Goal: Find specific page/section: Find specific page/section

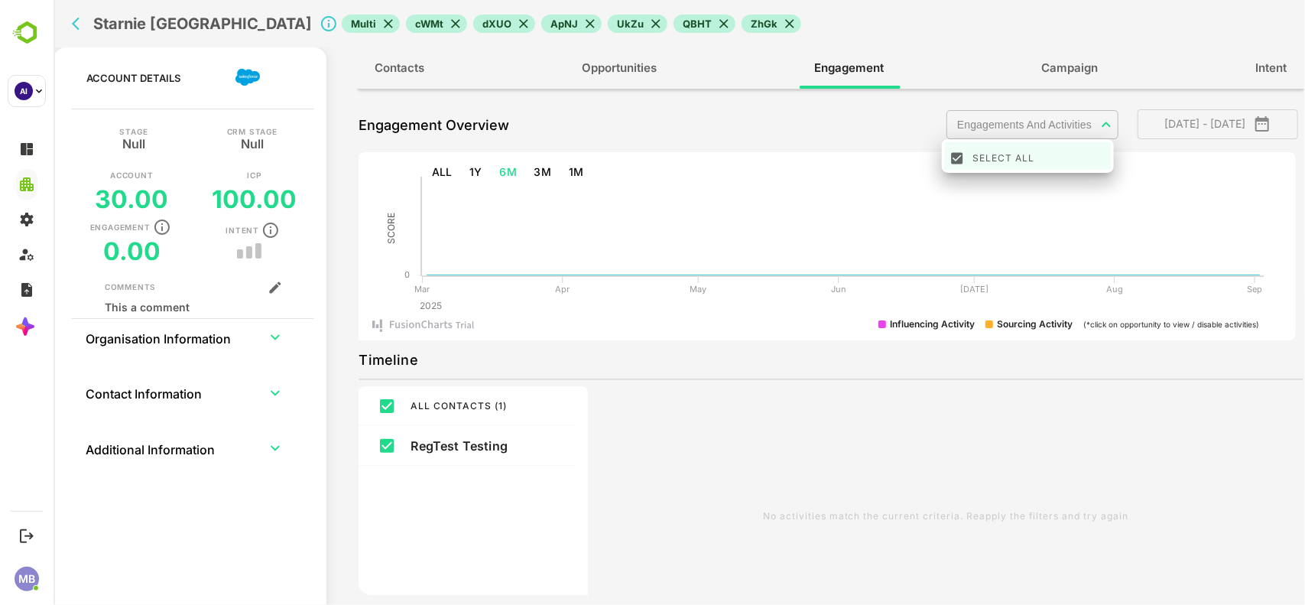
click at [1009, 127] on div at bounding box center [679, 302] width 1252 height 605
click at [1009, 127] on body "Starnie Sweden Multi cWMt dXUO ApNJ UkZu QBHT ZhGk Account Details Stage Null C…" at bounding box center [679, 302] width 1252 height 605
click at [739, 226] on div at bounding box center [679, 302] width 1252 height 605
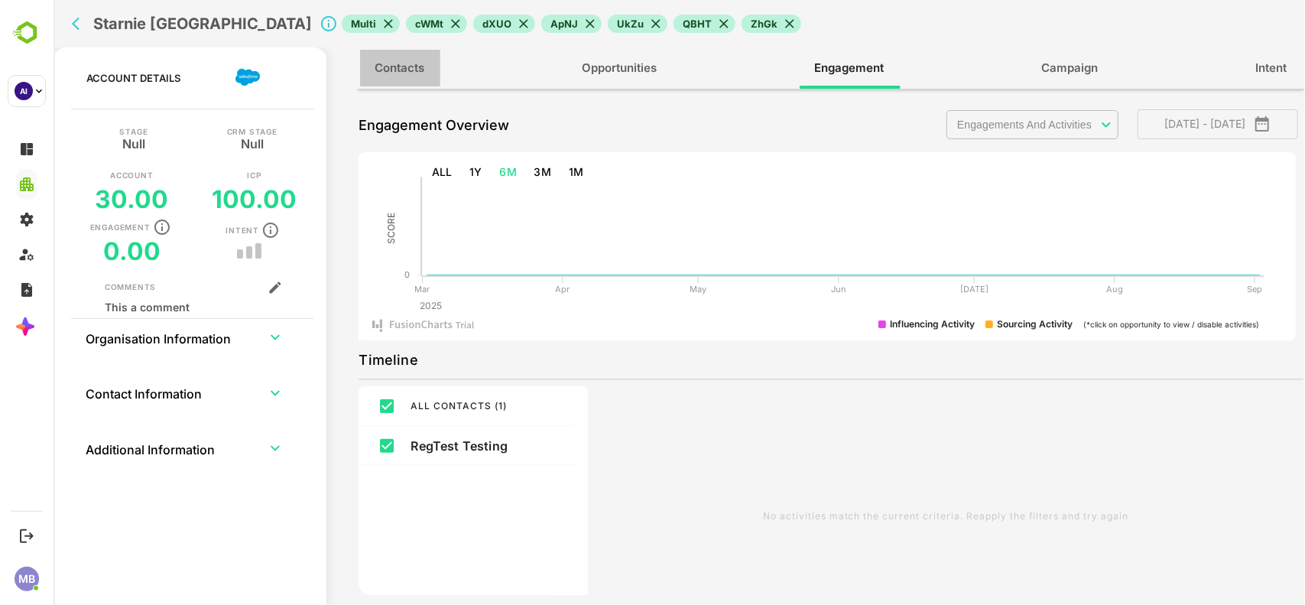
click at [413, 62] on span "Contacts" at bounding box center [400, 68] width 50 height 20
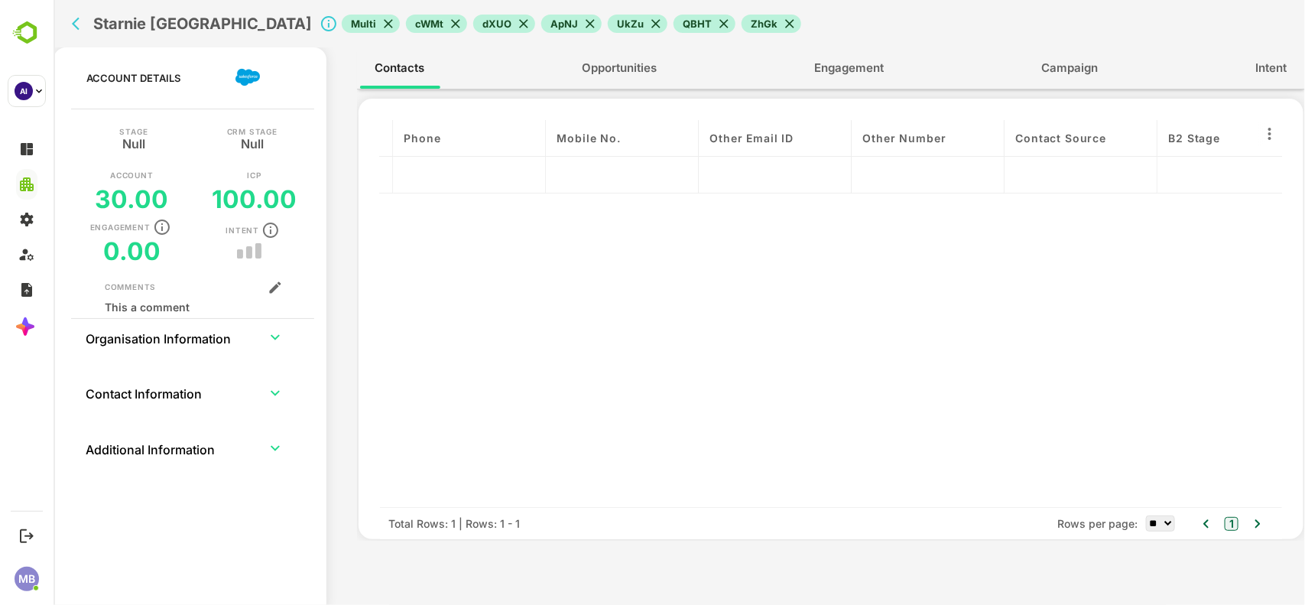
scroll to position [0, 2330]
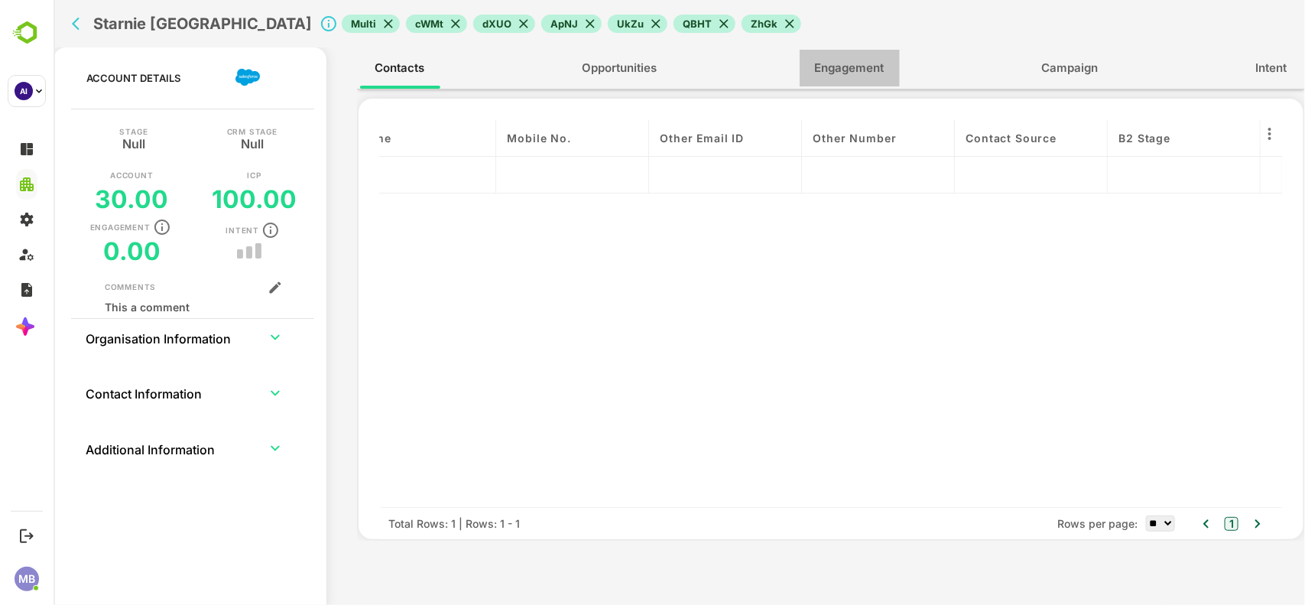
click at [840, 63] on span "Engagement" at bounding box center [849, 68] width 70 height 20
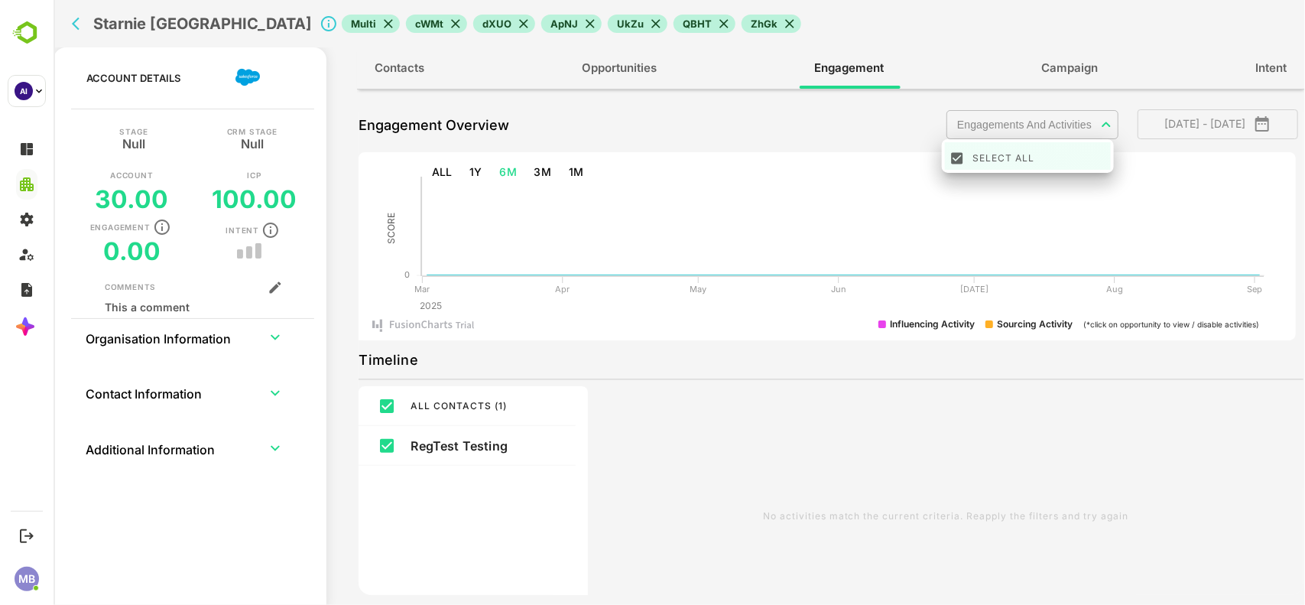
click at [1012, 127] on body "Starnie Sweden Multi cWMt dXUO ApNJ UkZu QBHT ZhGk Account Details Stage Null C…" at bounding box center [679, 302] width 1252 height 605
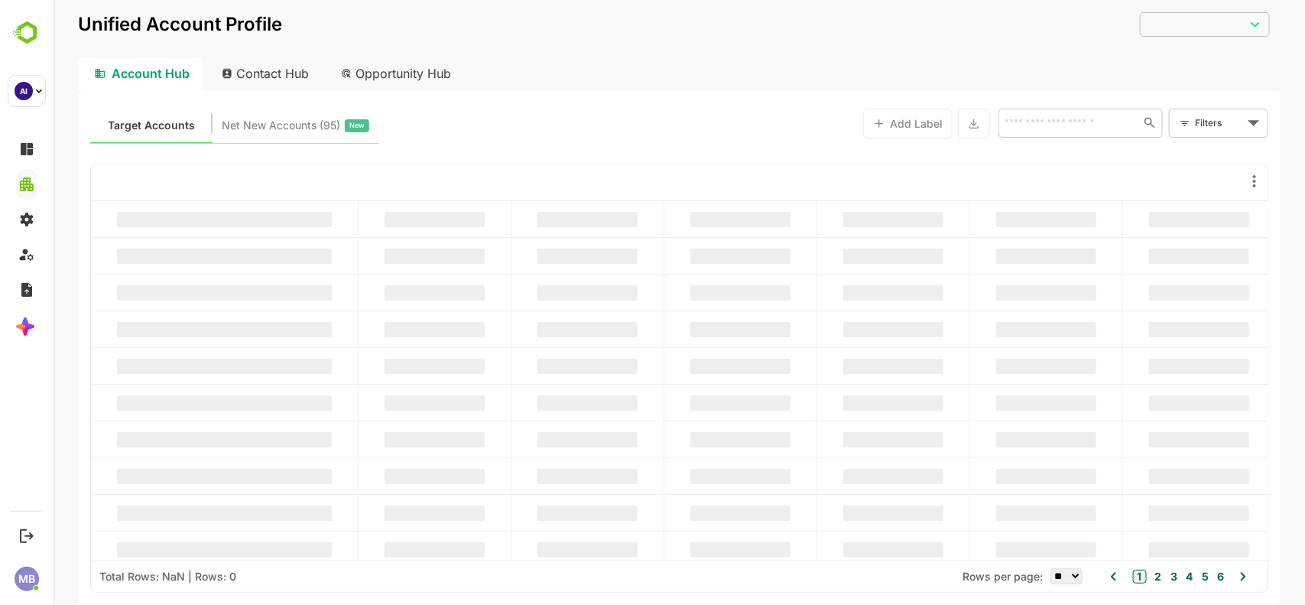
type input "**********"
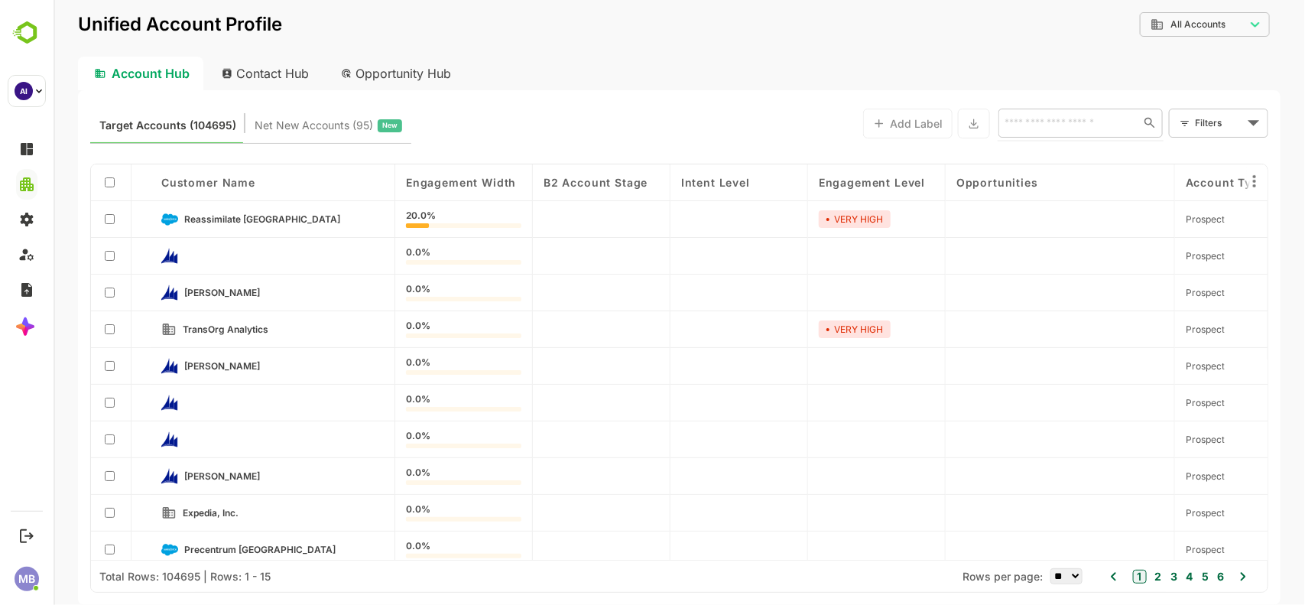
click at [1052, 121] on input "text" at bounding box center [1065, 122] width 132 height 18
paste input "******"
type input "******"
click at [1067, 147] on li "QKTest" at bounding box center [1080, 156] width 158 height 25
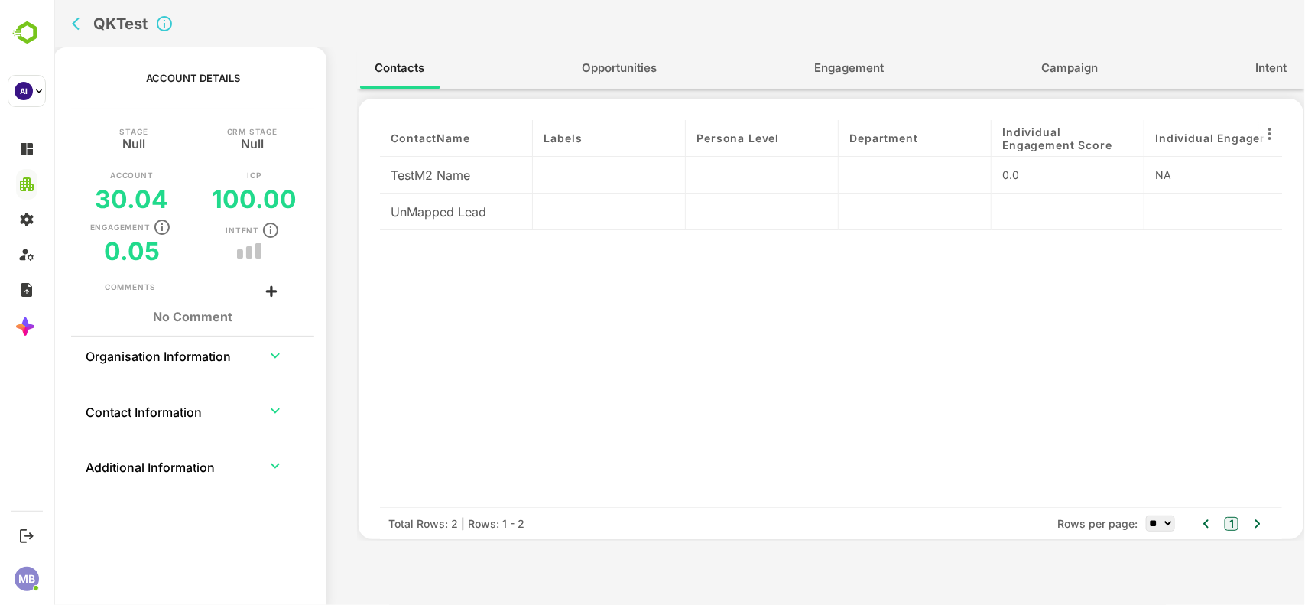
click at [436, 215] on div "UnMapped Lead" at bounding box center [455, 211] width 153 height 37
click at [589, 219] on div at bounding box center [608, 211] width 153 height 37
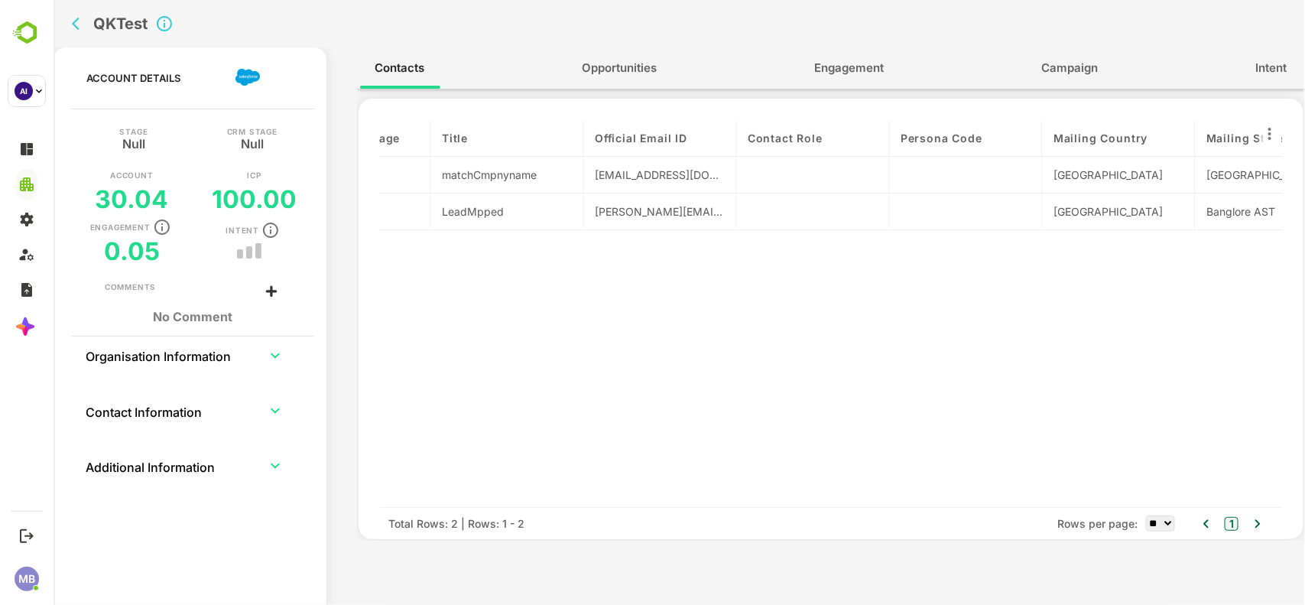
scroll to position [0, 1261]
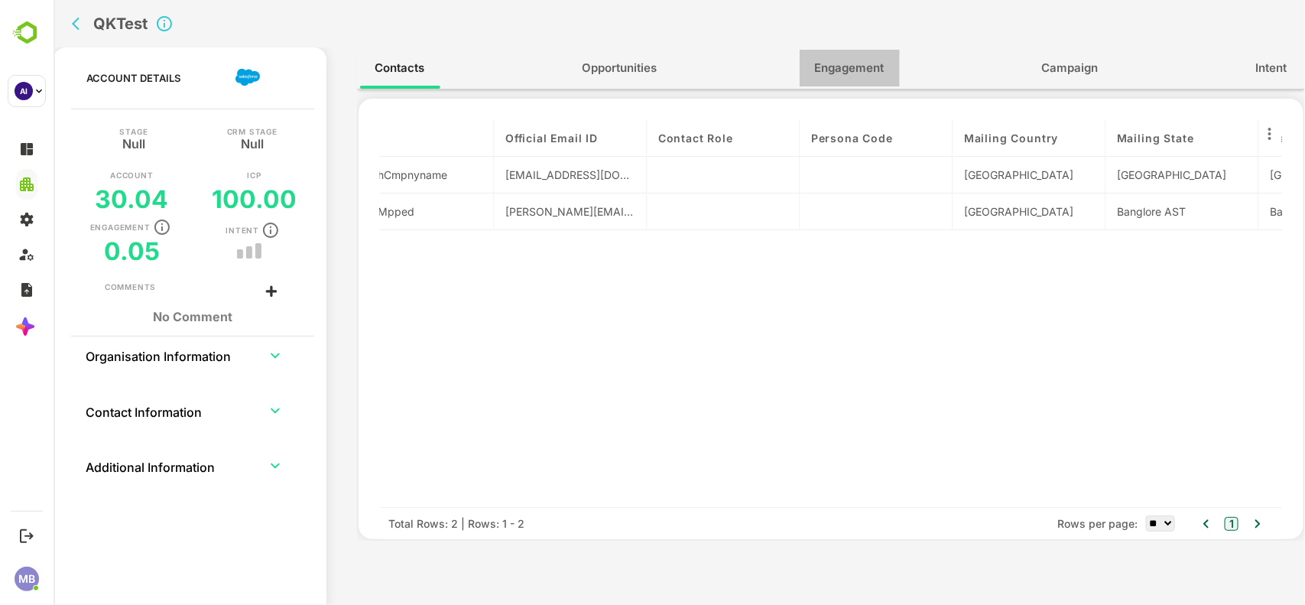
click at [862, 63] on span "Engagement" at bounding box center [849, 68] width 70 height 20
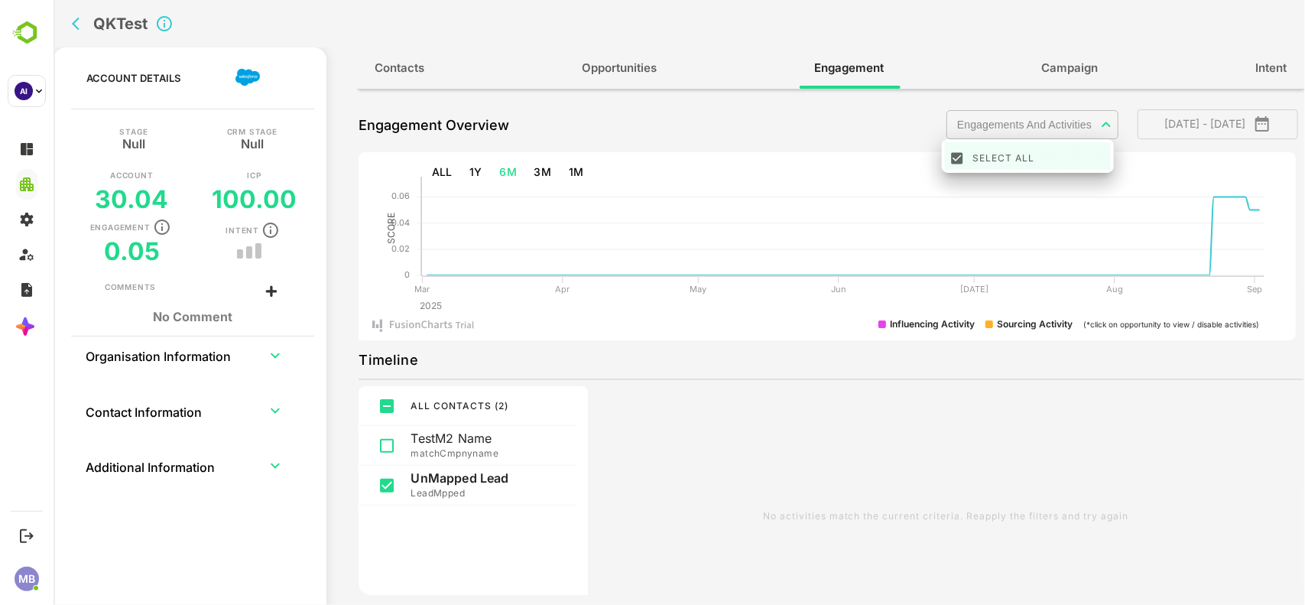
click at [1063, 117] on body "QKTest Account Details Stage Null CRM Stage Null Account 30.04 ICP 100.00 Engag…" at bounding box center [679, 302] width 1252 height 605
click at [991, 122] on div at bounding box center [679, 302] width 1252 height 605
click at [991, 122] on body "QKTest Account Details Stage Null CRM Stage Null Account 30.04 ICP 100.00 Engag…" at bounding box center [679, 302] width 1252 height 605
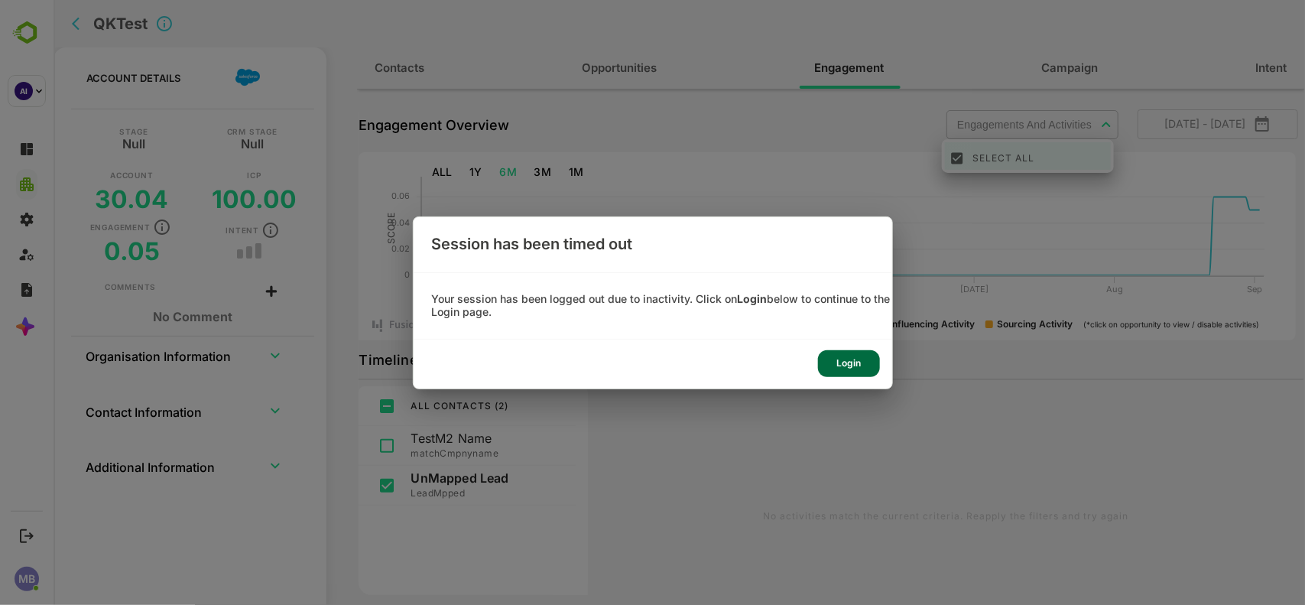
click at [847, 360] on div "Login" at bounding box center [849, 363] width 62 height 27
